Goal: Task Accomplishment & Management: Complete application form

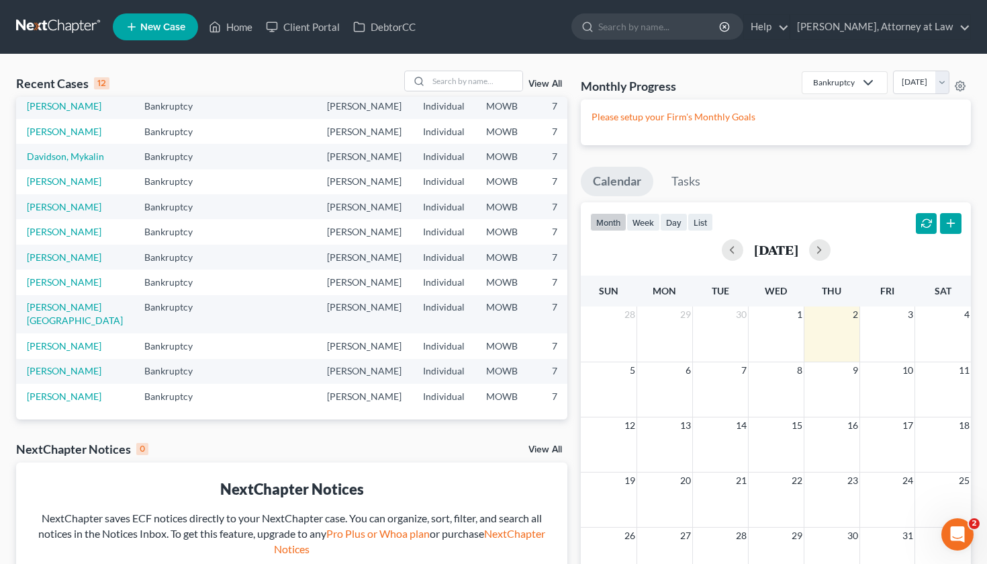
click at [164, 28] on span "New Case" at bounding box center [162, 27] width 45 height 10
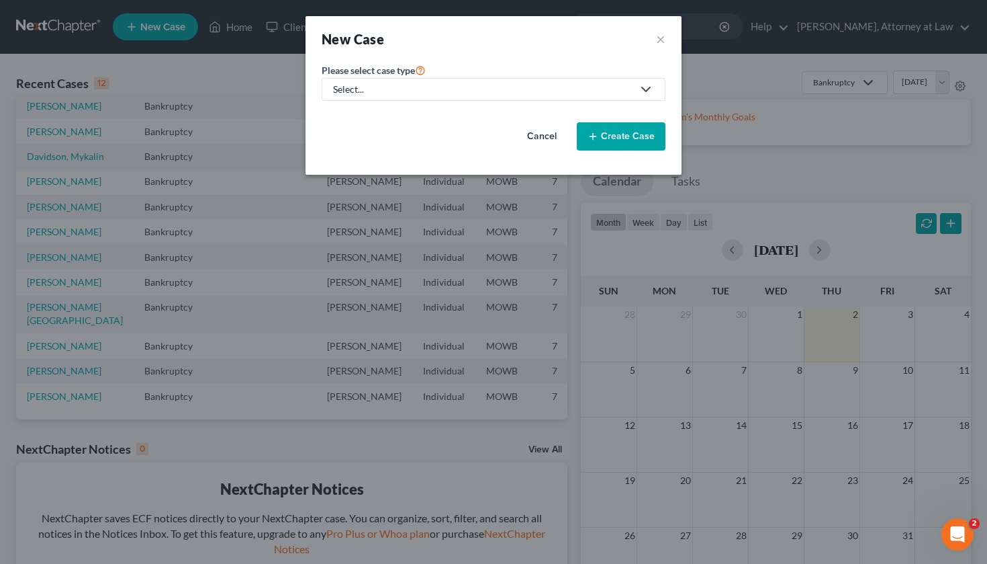
click at [646, 93] on icon at bounding box center [646, 89] width 16 height 16
click at [380, 118] on div "Bankruptcy" at bounding box center [359, 115] width 48 height 13
select select "46"
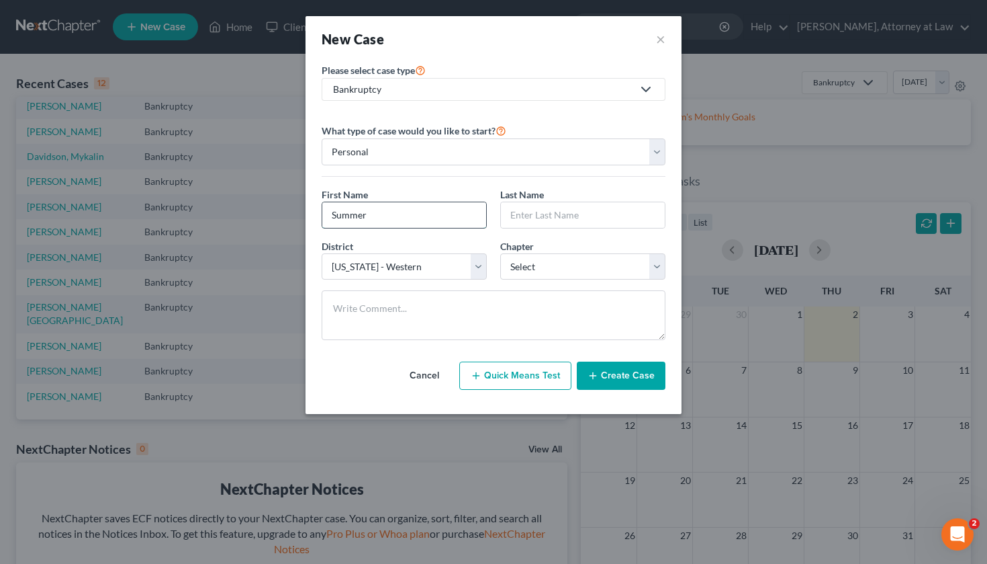
type input "Summer"
type input "Vansel"
select select "0"
click at [629, 380] on button "Create Case" at bounding box center [621, 375] width 89 height 28
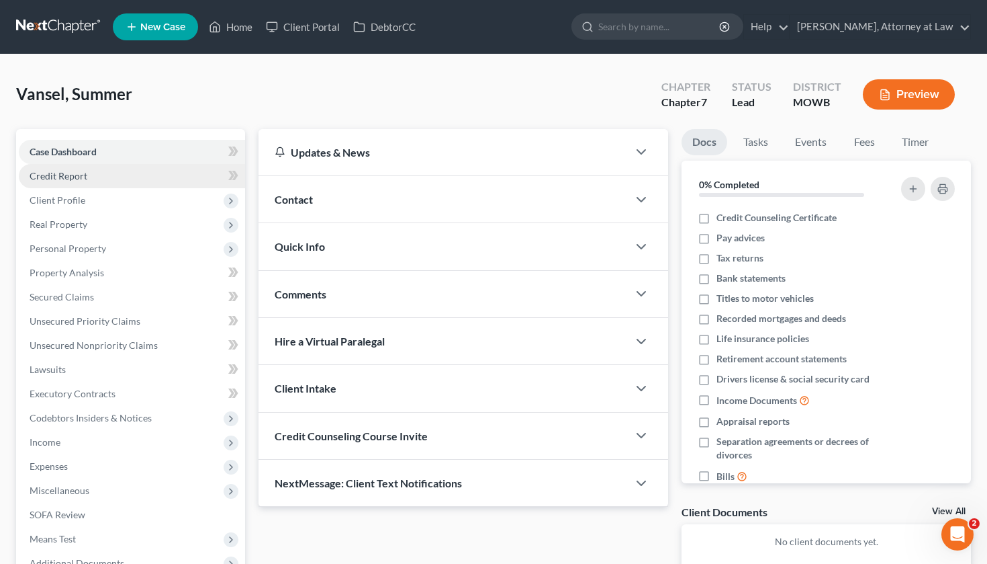
click at [64, 179] on span "Credit Report" at bounding box center [59, 175] width 58 height 11
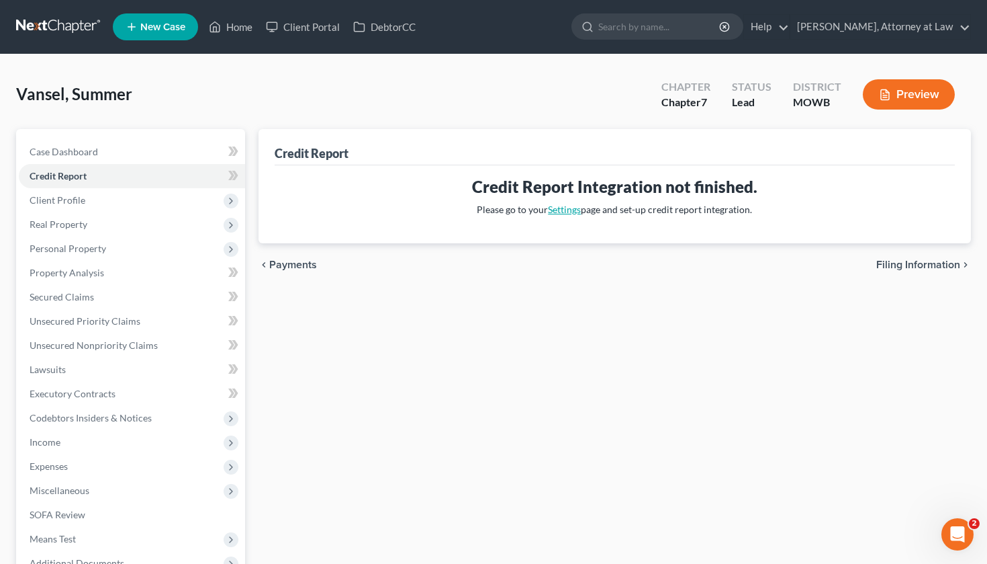
click at [568, 210] on link "Settings" at bounding box center [564, 209] width 33 height 11
select select "0"
select select "26"
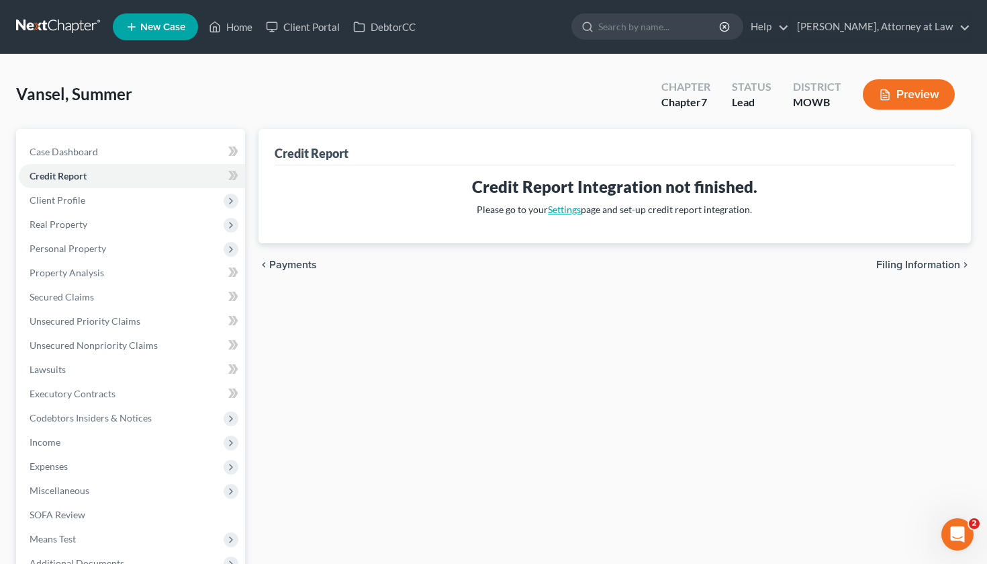
select select "26"
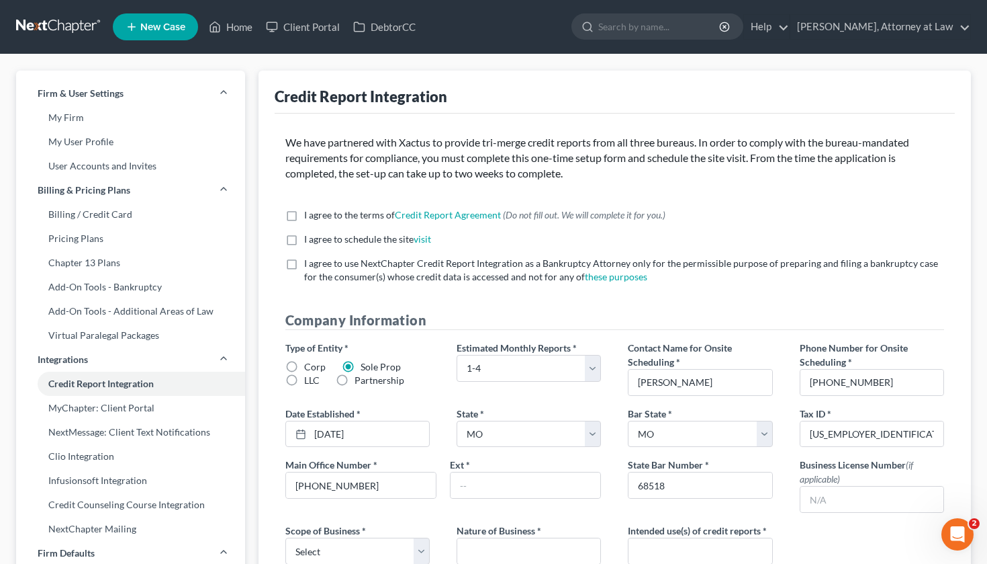
click at [304, 214] on label "I agree to the terms of Credit Report Agreement * (Do not fill out. We will com…" at bounding box center [484, 214] width 361 height 13
click at [310, 214] on input "I agree to the terms of Credit Report Agreement * (Do not fill out. We will com…" at bounding box center [314, 212] width 9 height 9
checkbox input "true"
click at [304, 238] on label "I agree to schedule the site visit *" at bounding box center [367, 238] width 127 height 13
click at [310, 238] on input "I agree to schedule the site visit *" at bounding box center [314, 236] width 9 height 9
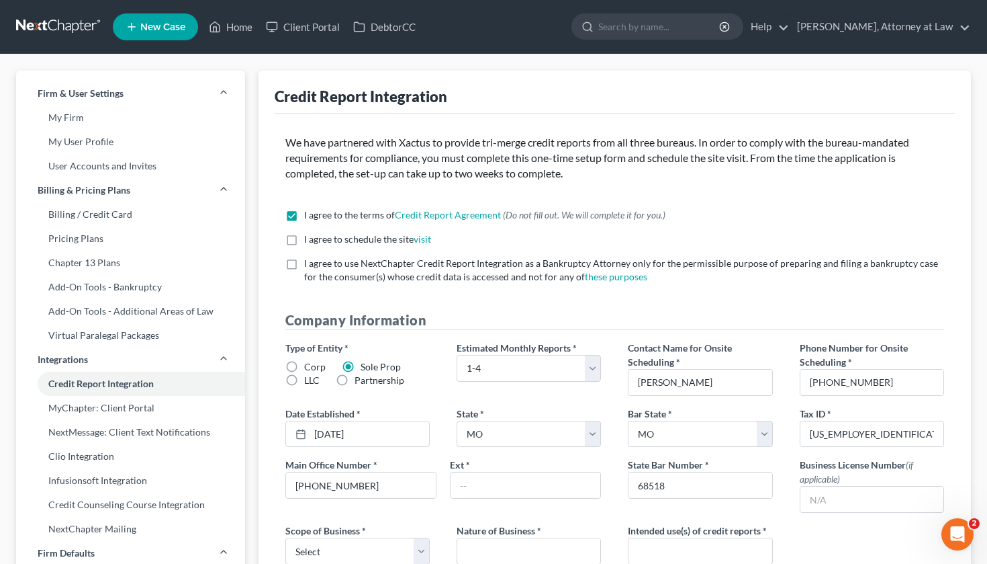
checkbox input "true"
click at [304, 263] on label "I agree to use NextChapter Credit Report Integration as a Bankruptcy Attorney o…" at bounding box center [624, 270] width 641 height 27
click at [310, 263] on input "I agree to use NextChapter Credit Report Integration as a Bankruptcy Attorney o…" at bounding box center [314, 261] width 9 height 9
checkbox input "true"
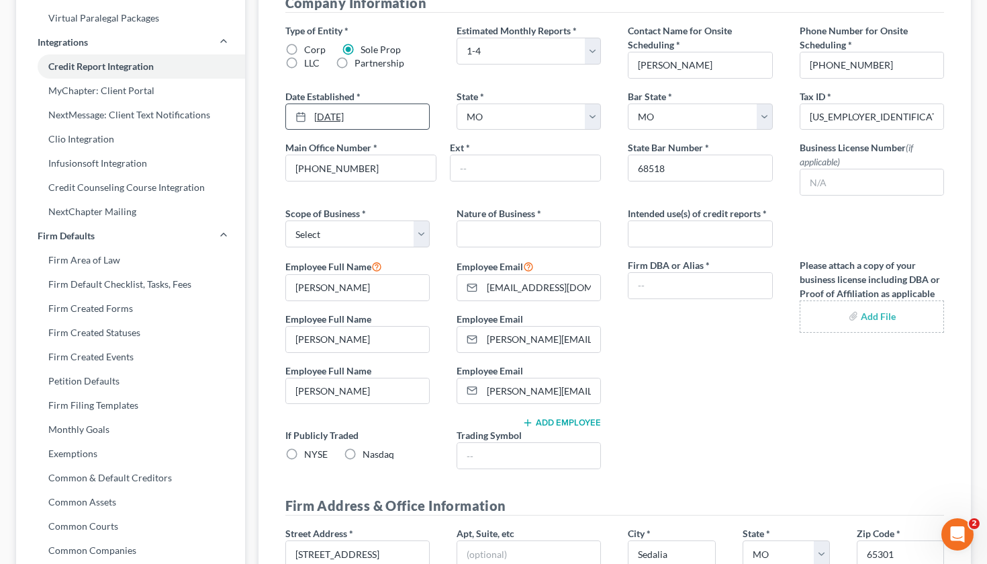
scroll to position [318, 0]
select select "0"
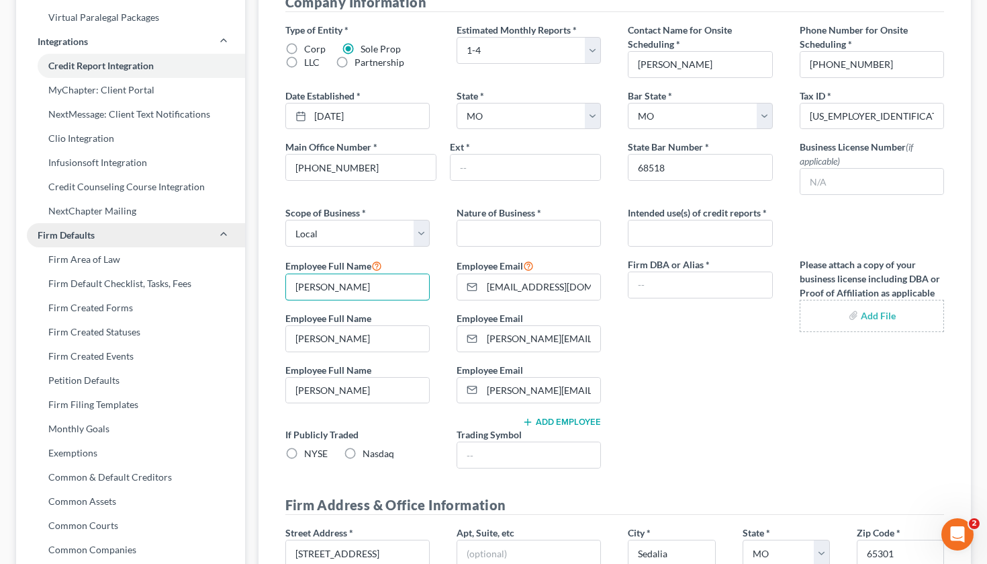
drag, startPoint x: 378, startPoint y: 288, endPoint x: 96, endPoint y: 243, distance: 285.0
drag, startPoint x: 370, startPoint y: 289, endPoint x: 253, endPoint y: 273, distance: 117.9
type input "[PERSON_NAME]"
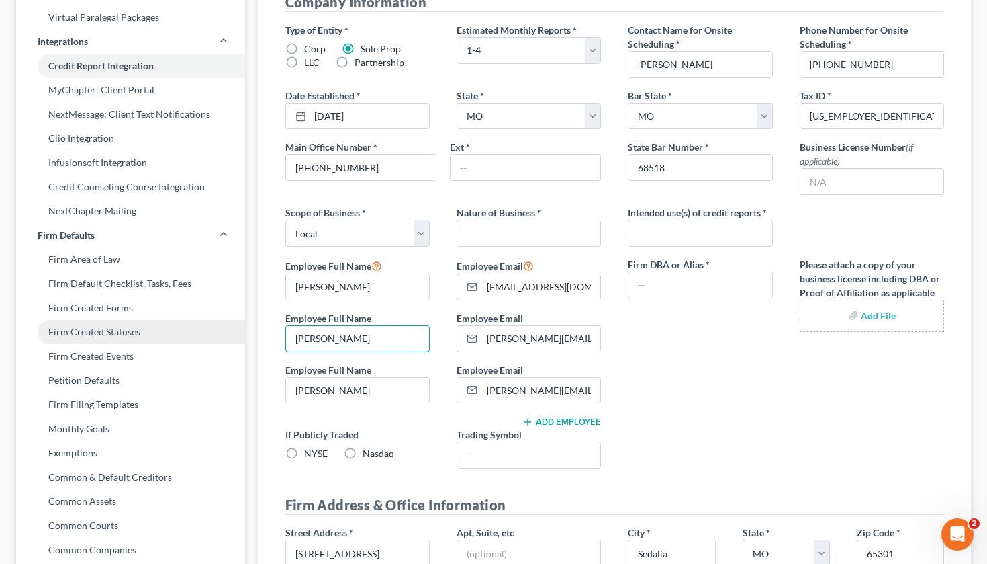
drag, startPoint x: 419, startPoint y: 337, endPoint x: 165, endPoint y: 331, distance: 253.3
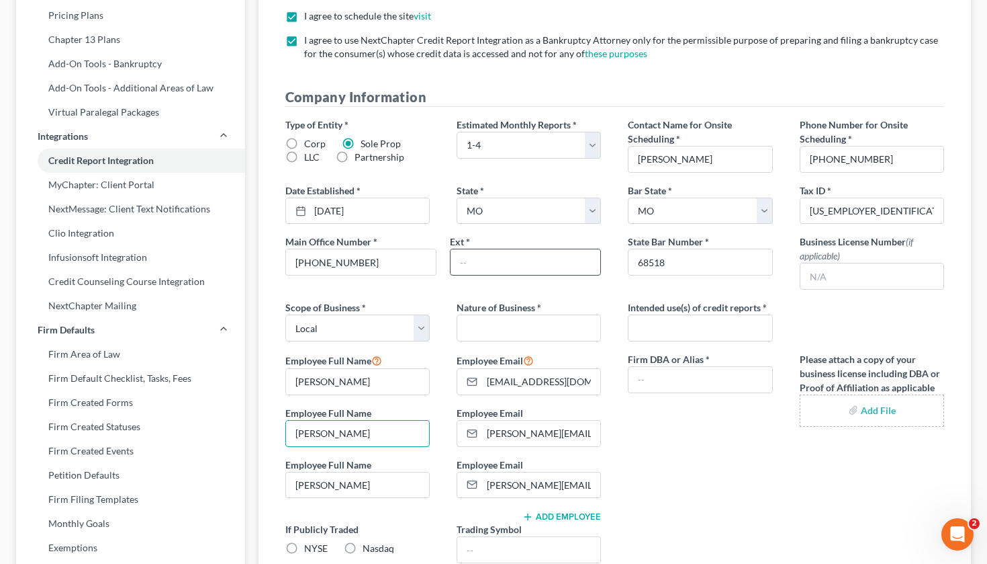
scroll to position [223, 0]
type input "[PERSON_NAME]"
click at [720, 330] on input "text" at bounding box center [700, 328] width 143 height 26
click at [762, 513] on div "Type of Entity * Corp Sole Prop LLC Partnership Estimated Monthly Reports * Sel…" at bounding box center [615, 346] width 687 height 456
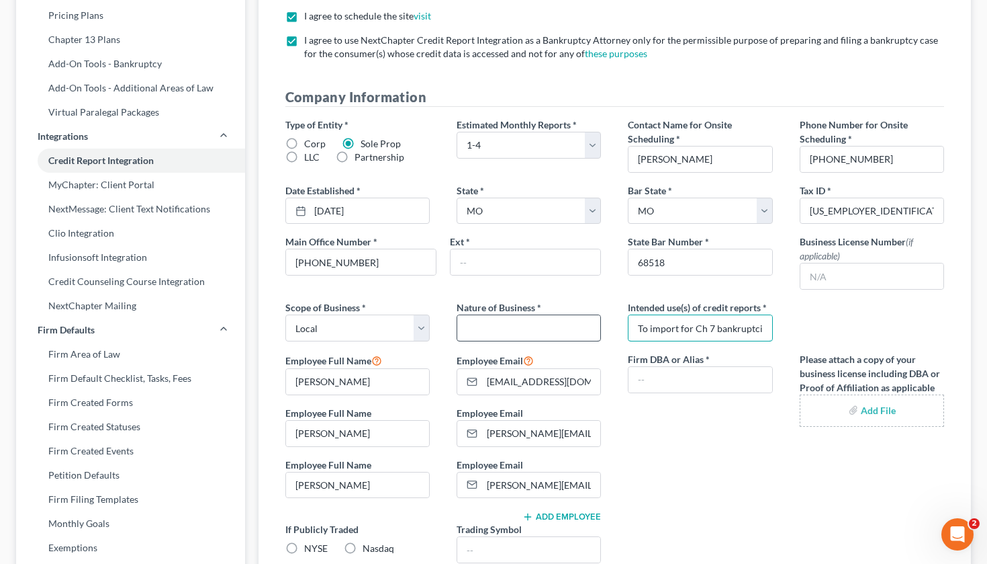
drag, startPoint x: 650, startPoint y: 324, endPoint x: 599, endPoint y: 318, distance: 50.7
click at [599, 318] on div "Type of Entity * Corp Sole Prop LLC Partnership Estimated Monthly Reports * Sel…" at bounding box center [615, 346] width 687 height 456
click at [670, 326] on input "import for Ch 7 bankruptcies" at bounding box center [700, 328] width 143 height 26
type input "import in Ch 7 bankruptcies"
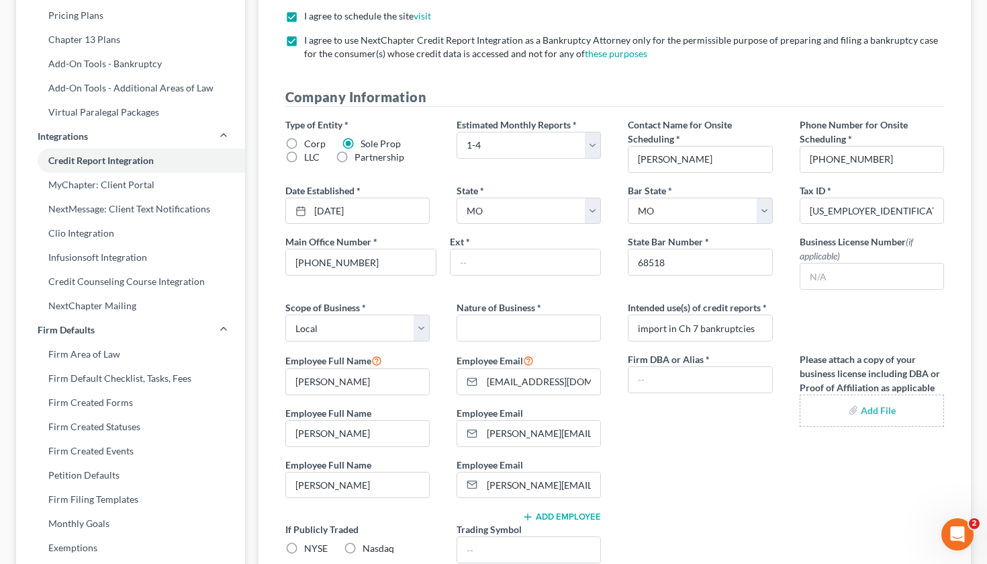
click at [724, 473] on div "Firm DBA or Alias *" at bounding box center [700, 431] width 171 height 159
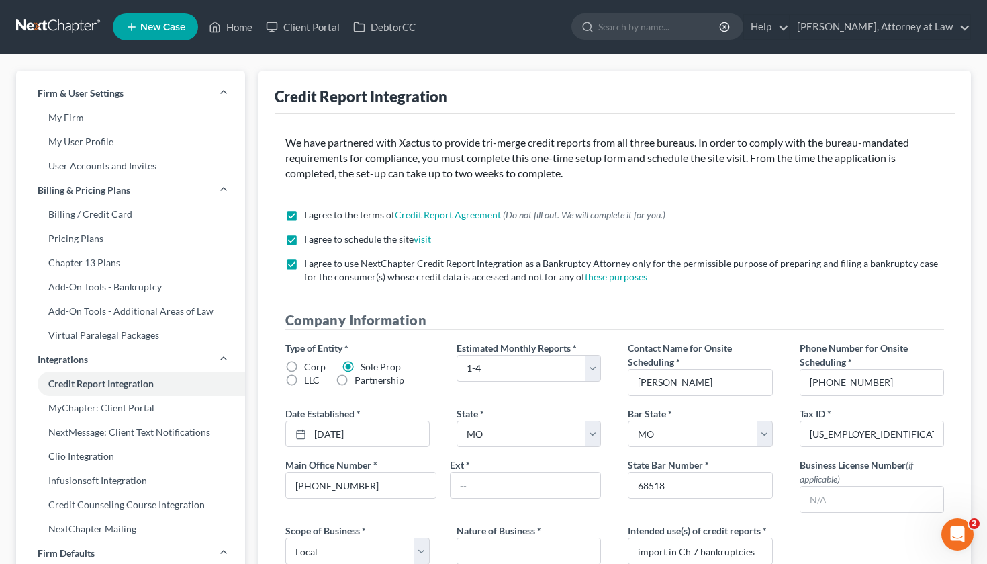
scroll to position [0, 0]
click at [240, 21] on link "Home" at bounding box center [230, 27] width 57 height 24
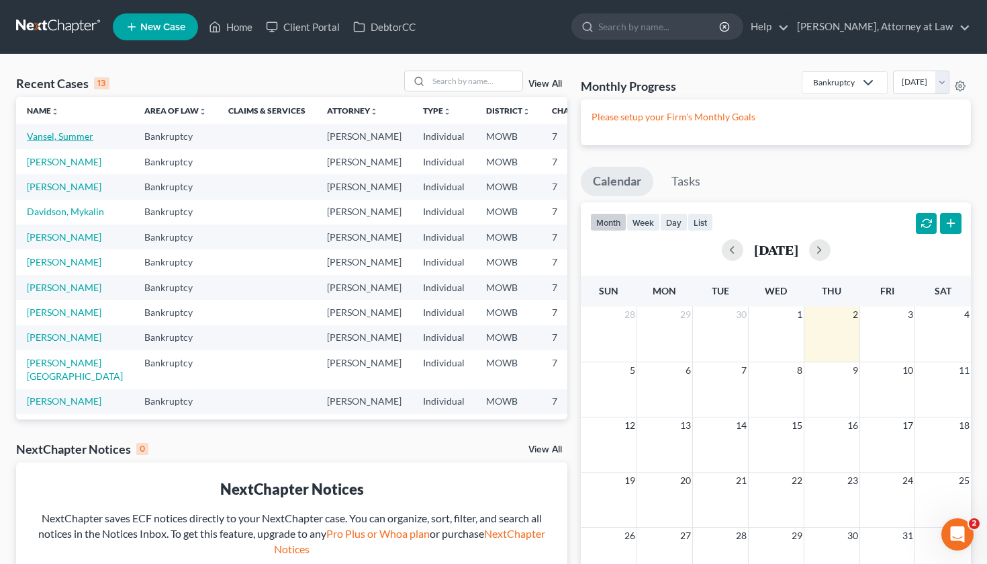
click at [35, 137] on link "Vansel, Summer" at bounding box center [60, 135] width 67 height 11
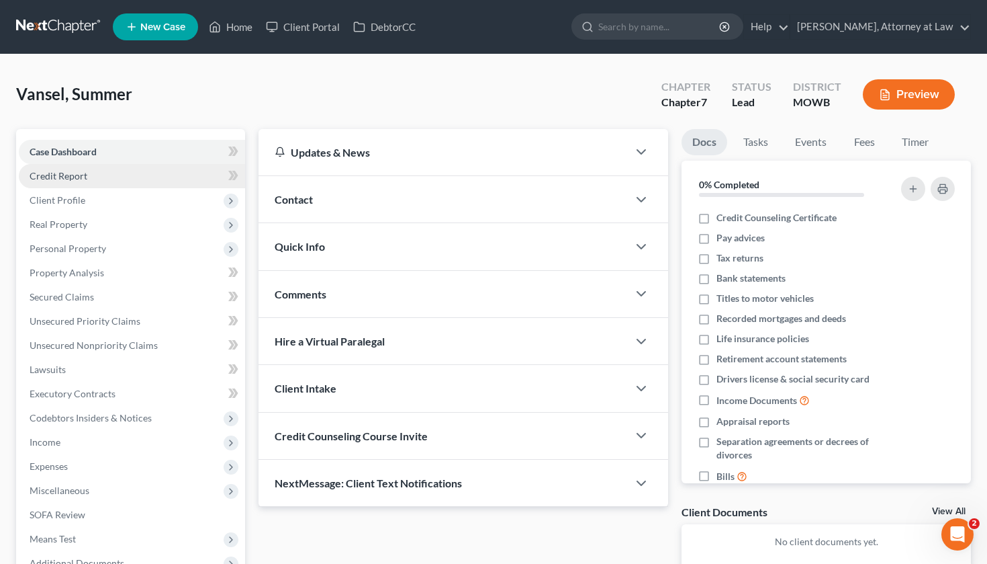
click at [67, 176] on span "Credit Report" at bounding box center [59, 175] width 58 height 11
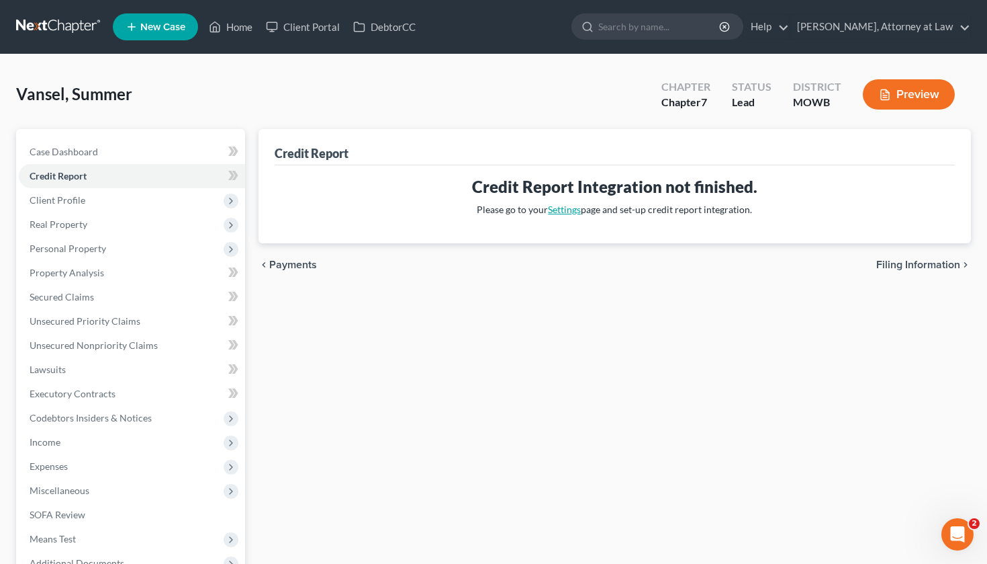
click at [561, 208] on link "Settings" at bounding box center [564, 209] width 33 height 11
select select "0"
select select "26"
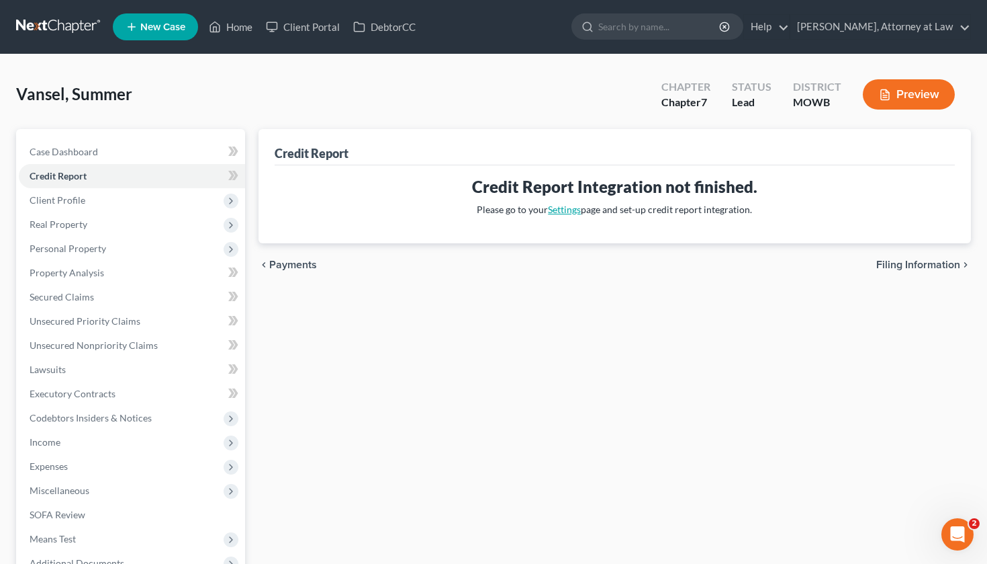
select select "26"
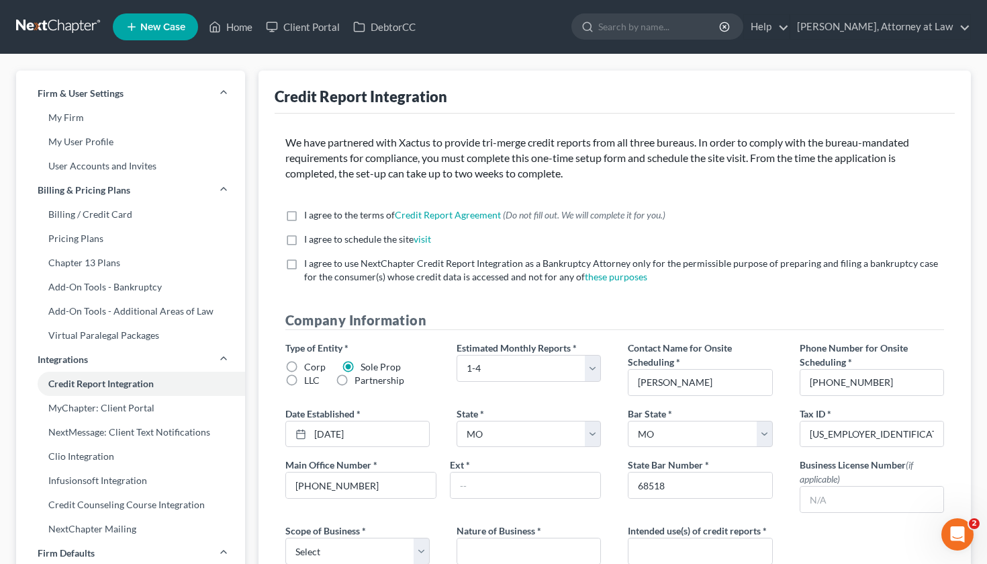
click at [228, 9] on nav "Home New Case Client Portal DebtorCC [PERSON_NAME], Attorney at Law [PERSON_NAM…" at bounding box center [493, 27] width 987 height 54
click at [234, 28] on link "Home" at bounding box center [230, 27] width 57 height 24
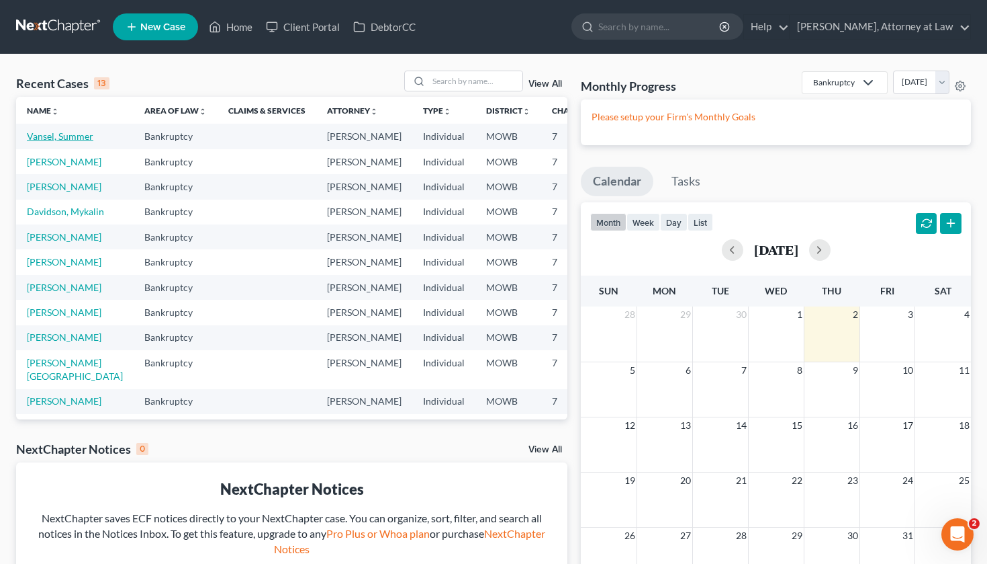
click at [38, 142] on link "Vansel, Summer" at bounding box center [60, 135] width 67 height 11
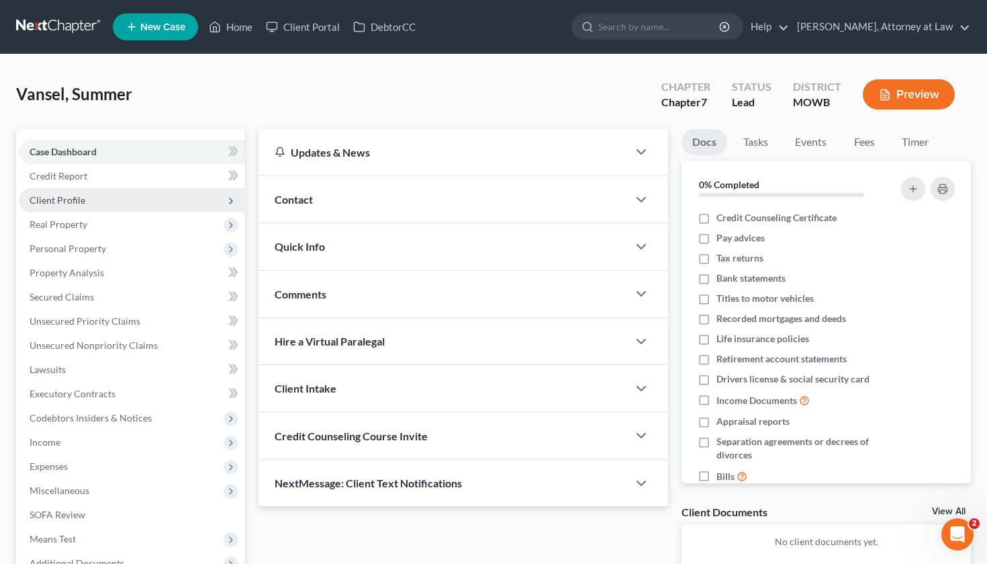
click at [65, 201] on span "Client Profile" at bounding box center [58, 199] width 56 height 11
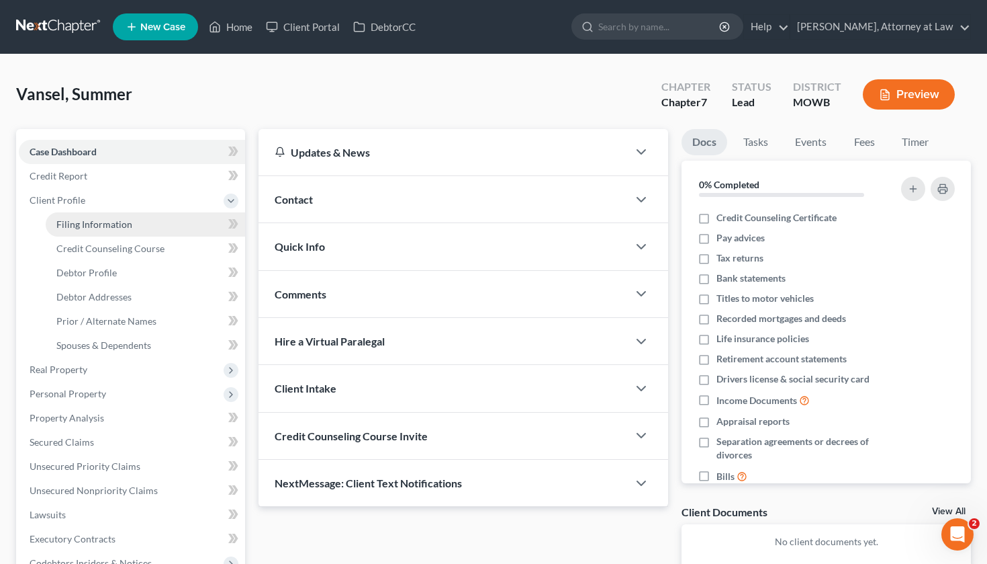
click at [86, 223] on span "Filing Information" at bounding box center [94, 223] width 76 height 11
select select "1"
select select "0"
select select "46"
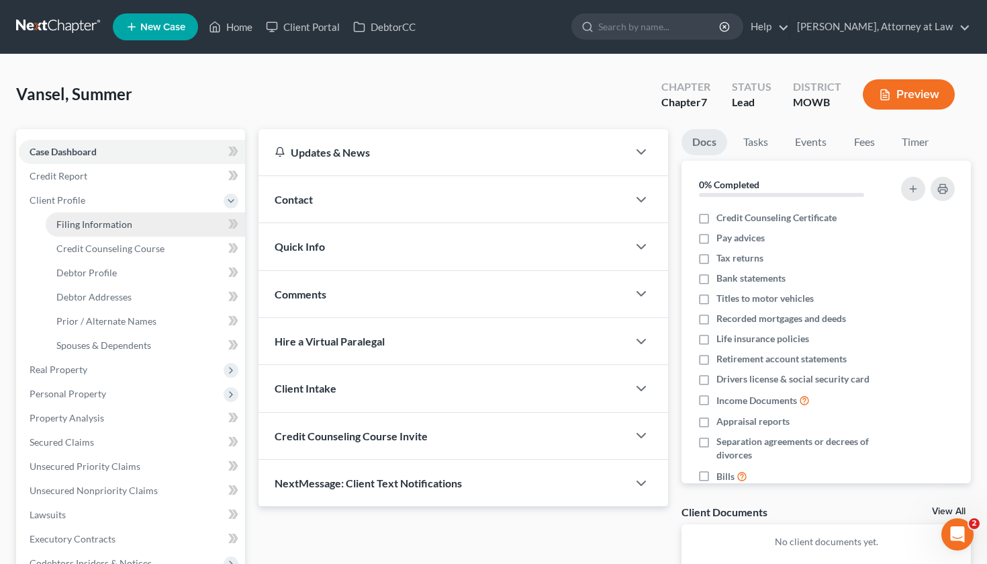
select select "26"
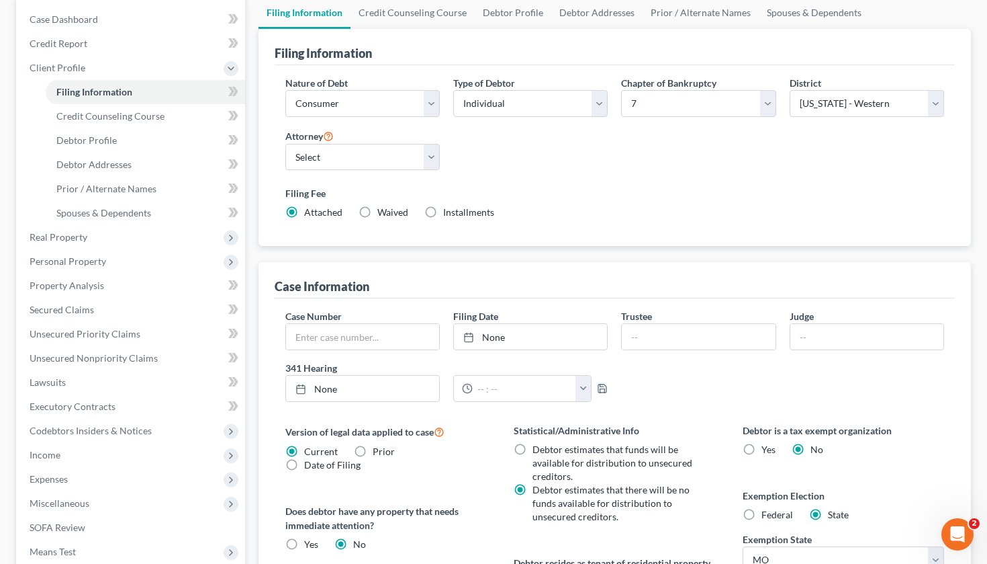
scroll to position [131, 0]
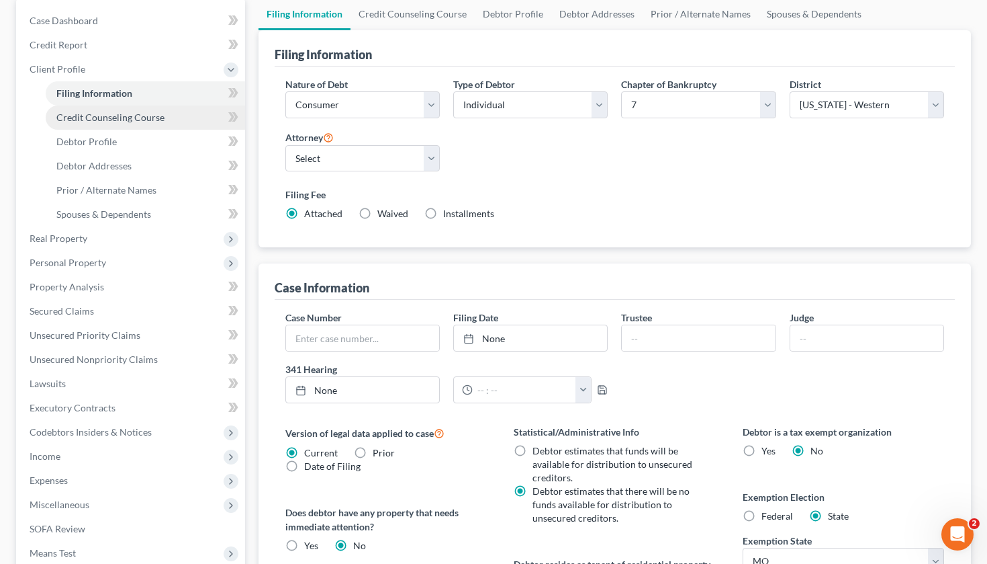
click at [136, 113] on span "Credit Counseling Course" at bounding box center [110, 117] width 108 height 11
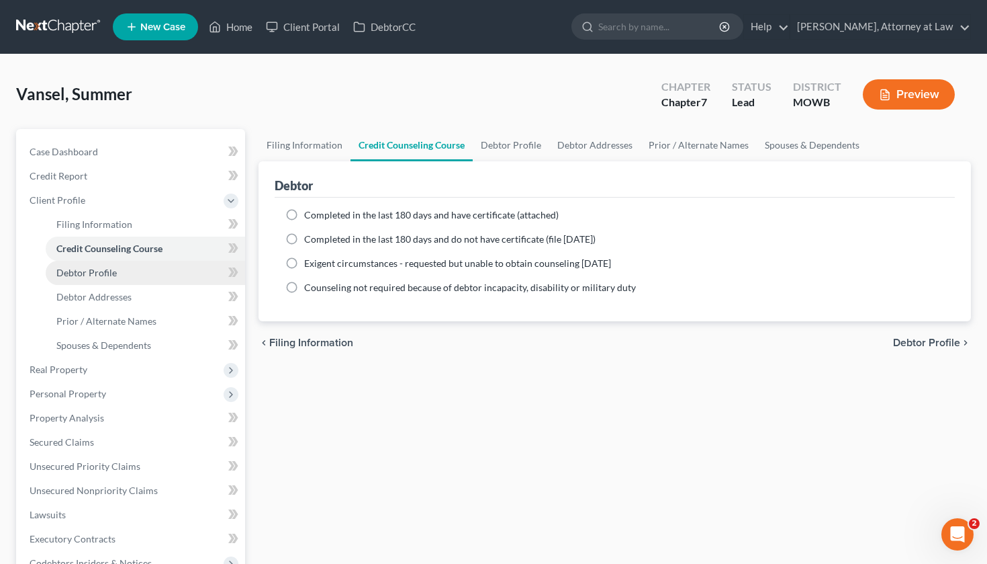
click at [97, 275] on span "Debtor Profile" at bounding box center [86, 272] width 60 height 11
select select "0"
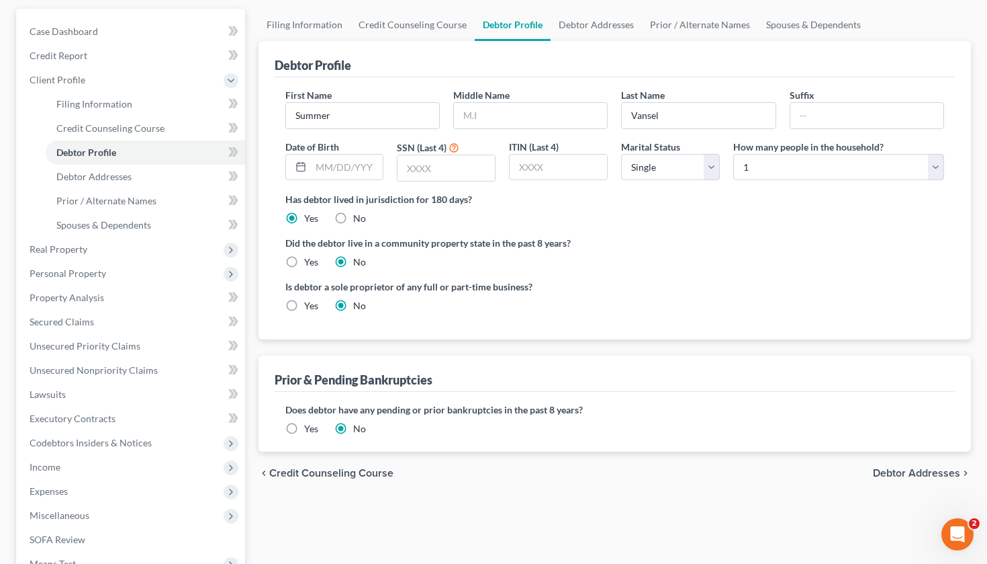
scroll to position [116, 0]
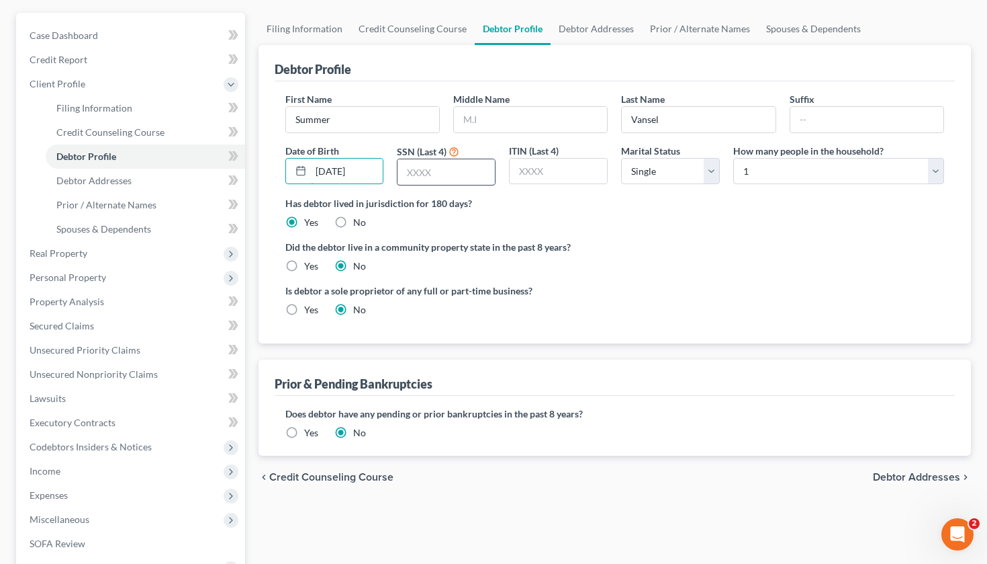
type input "[DATE]"
click at [408, 174] on input "text" at bounding box center [446, 172] width 97 height 26
type input "3374"
select select "3"
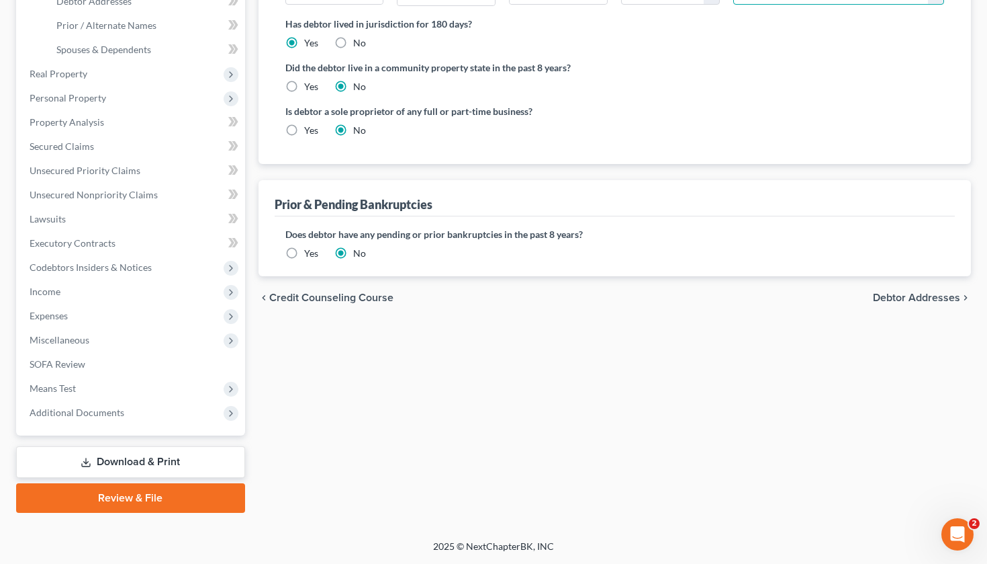
scroll to position [296, 0]
click at [908, 300] on span "Debtor Addresses" at bounding box center [916, 297] width 87 height 11
select select "0"
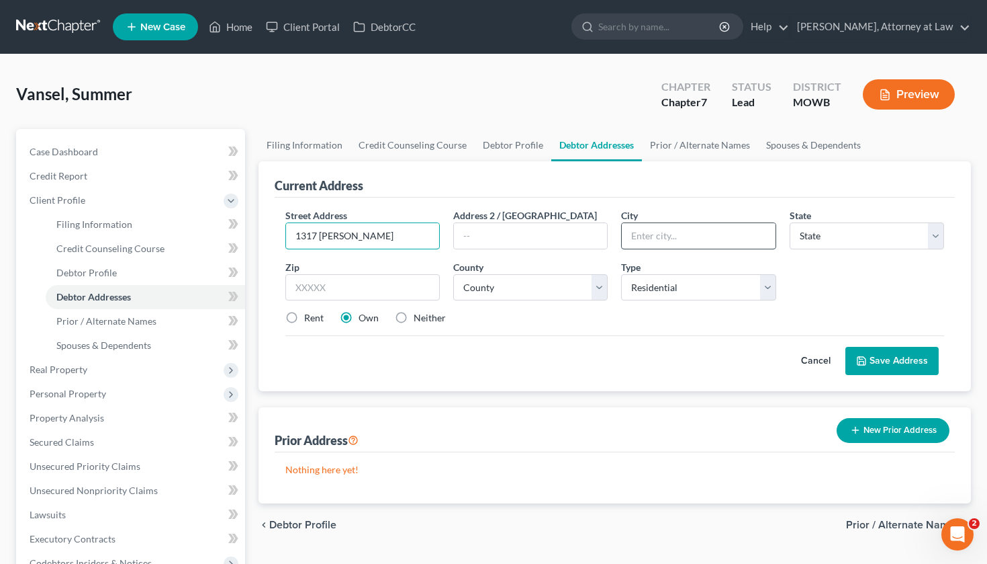
type input "1317 [PERSON_NAME]"
type input "Sedalia"
select select "26"
type input "65301"
